Goal: Task Accomplishment & Management: Manage account settings

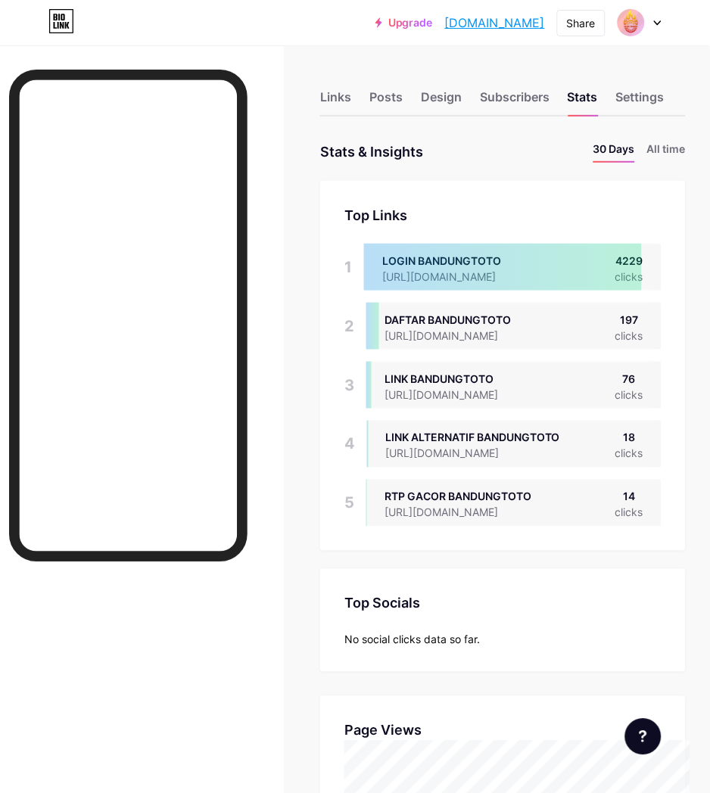
scroll to position [793, 710]
click at [686, 452] on div "Top Links Links 1 LOGIN BANDUNGTOTO https://siniyok.io/bandung 4317 clicks 2 DA…" at bounding box center [503, 366] width 366 height 370
